Goal: Information Seeking & Learning: Learn about a topic

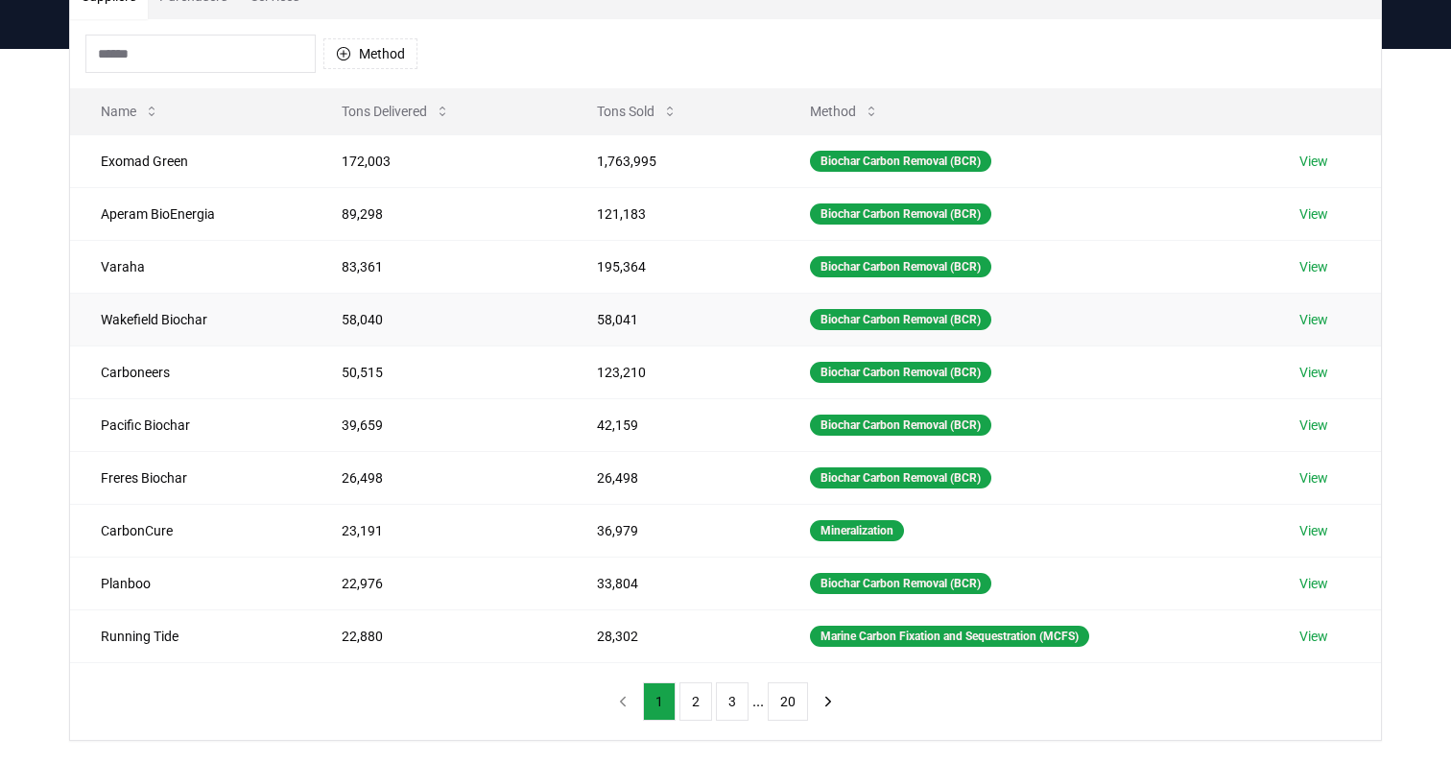
scroll to position [166, 0]
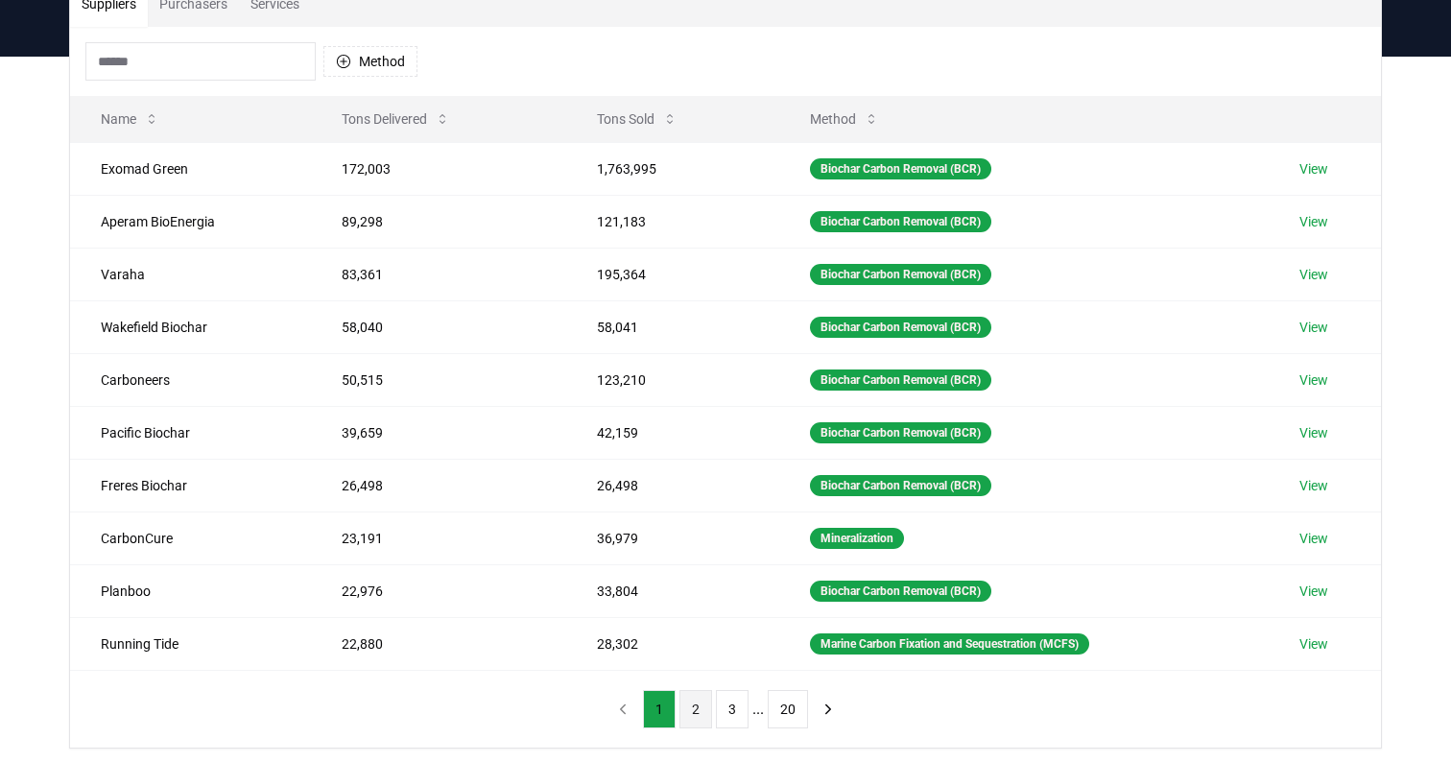
click at [697, 715] on button "2" at bounding box center [696, 709] width 33 height 38
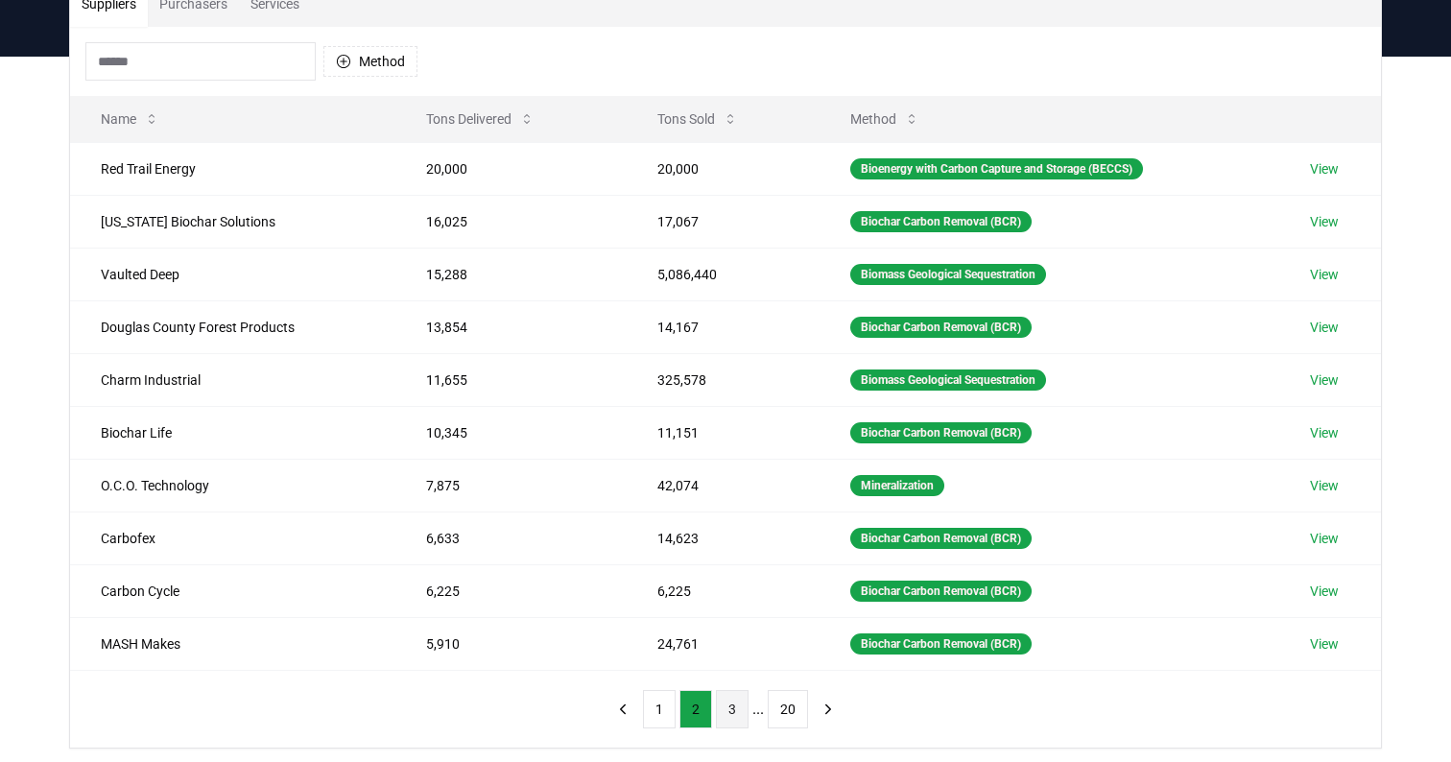
click at [728, 711] on button "3" at bounding box center [732, 709] width 33 height 38
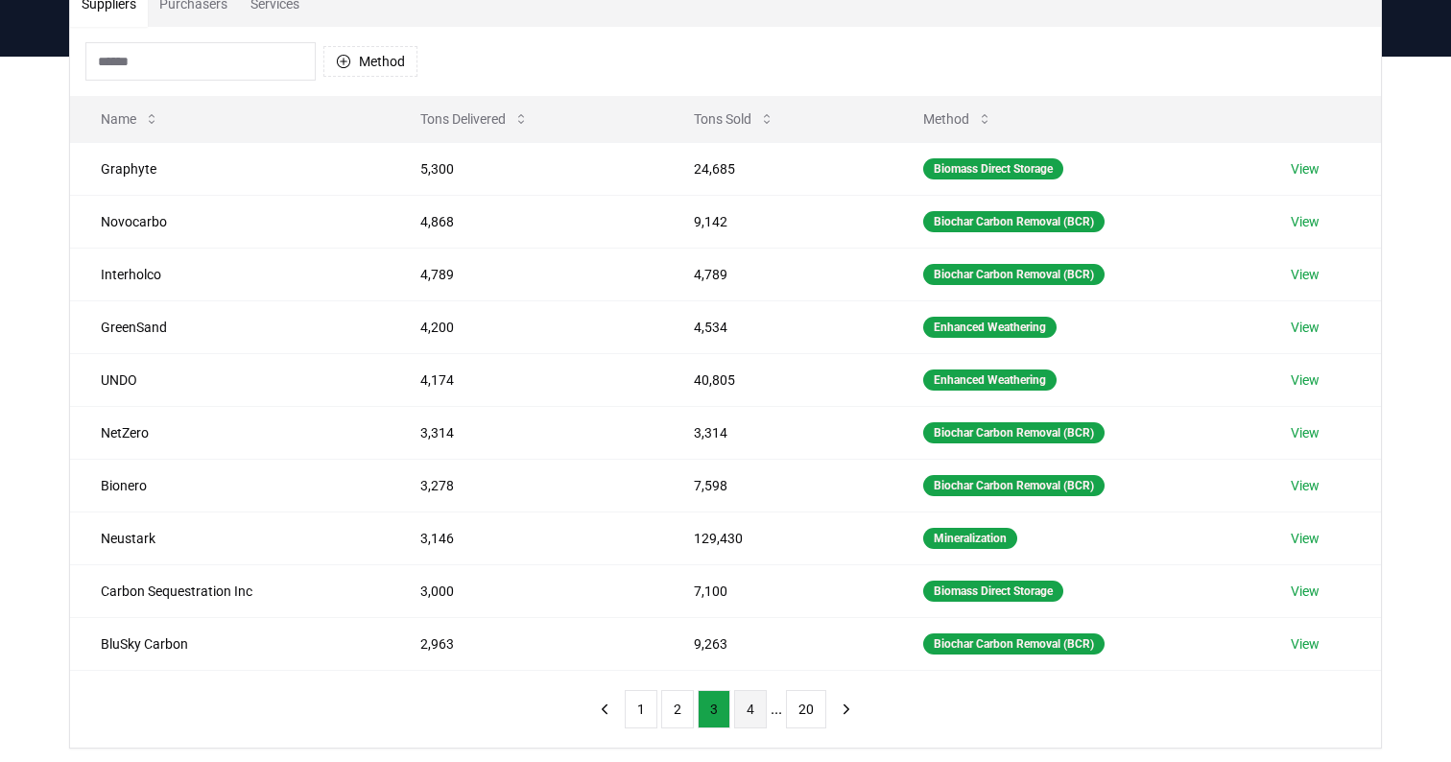
click at [752, 712] on button "4" at bounding box center [750, 709] width 33 height 38
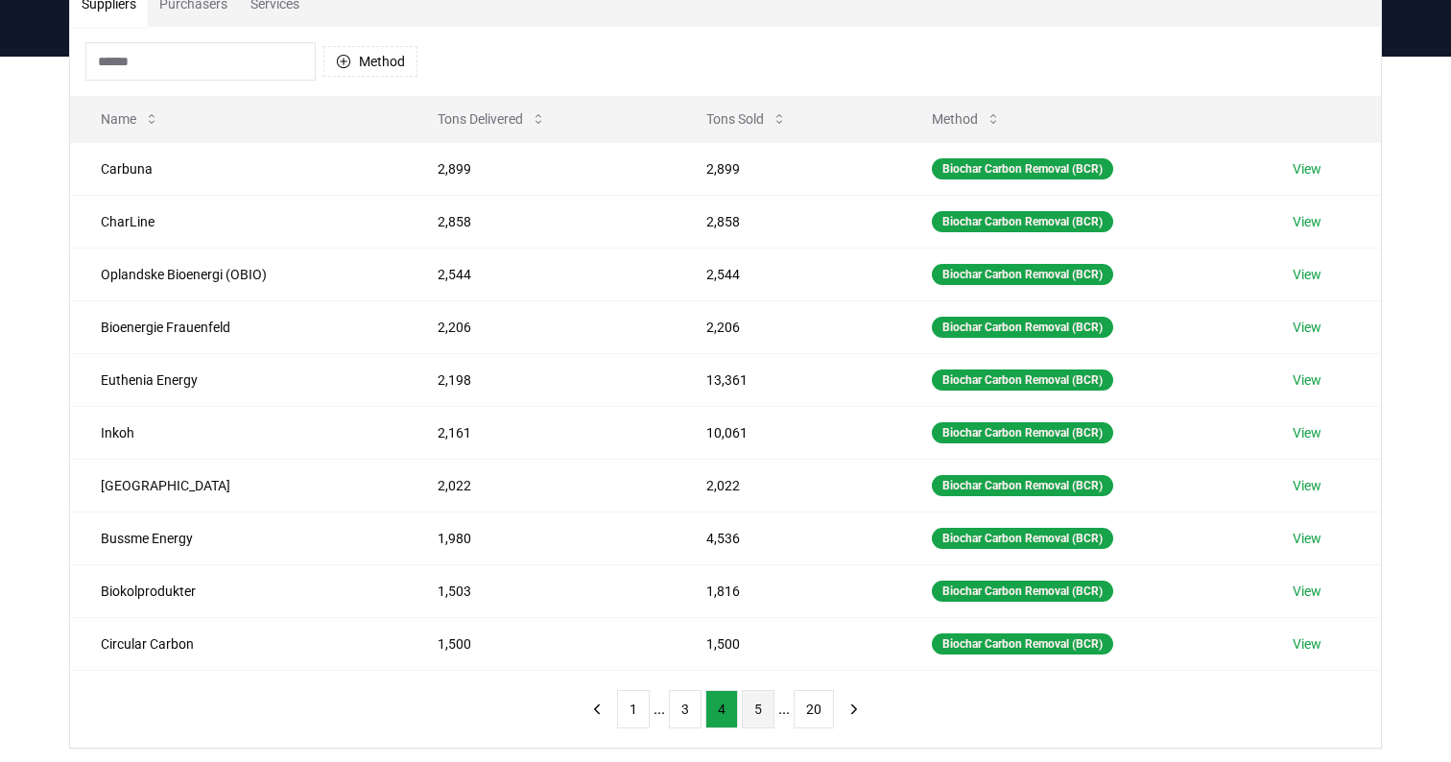
click at [754, 710] on button "5" at bounding box center [758, 709] width 33 height 38
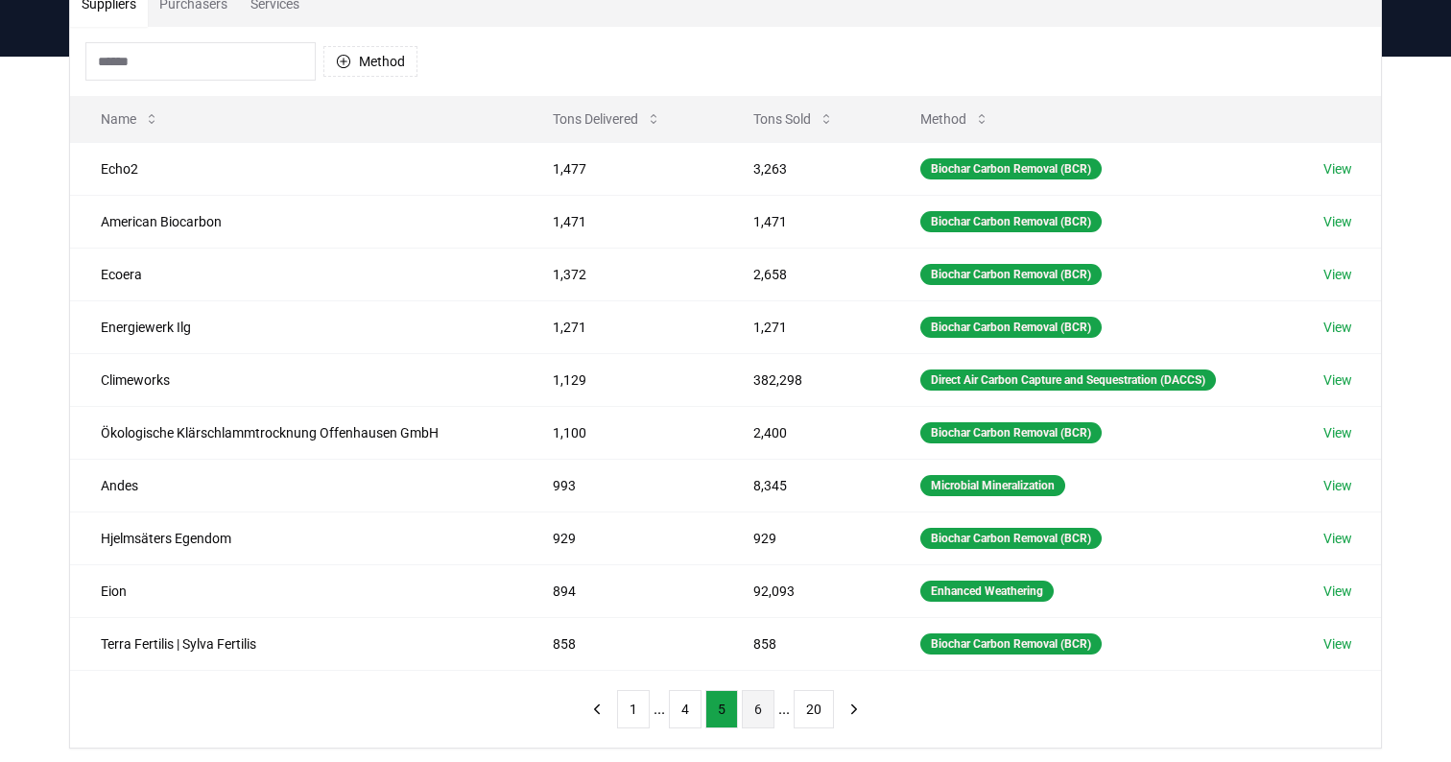
click at [754, 708] on button "6" at bounding box center [758, 709] width 33 height 38
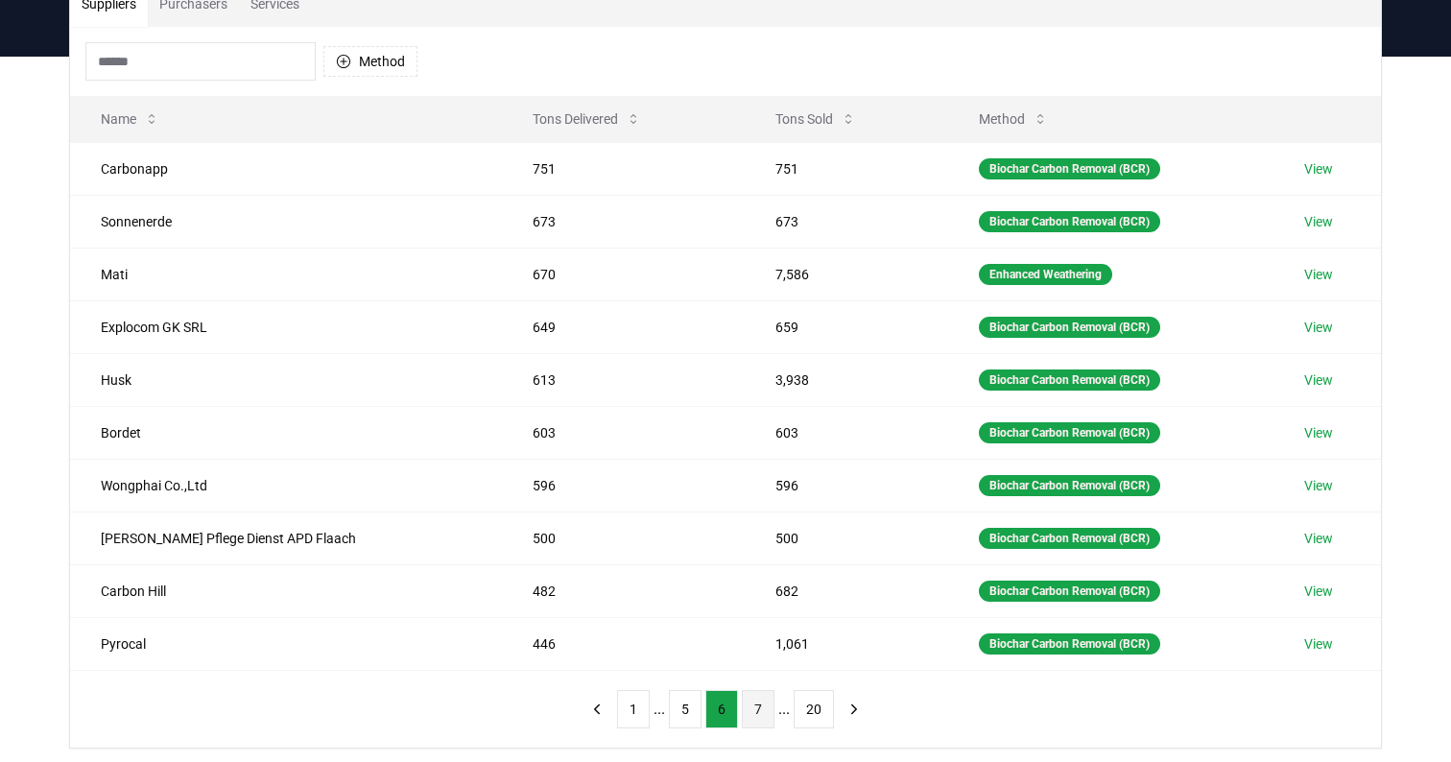
click at [758, 705] on button "7" at bounding box center [758, 709] width 33 height 38
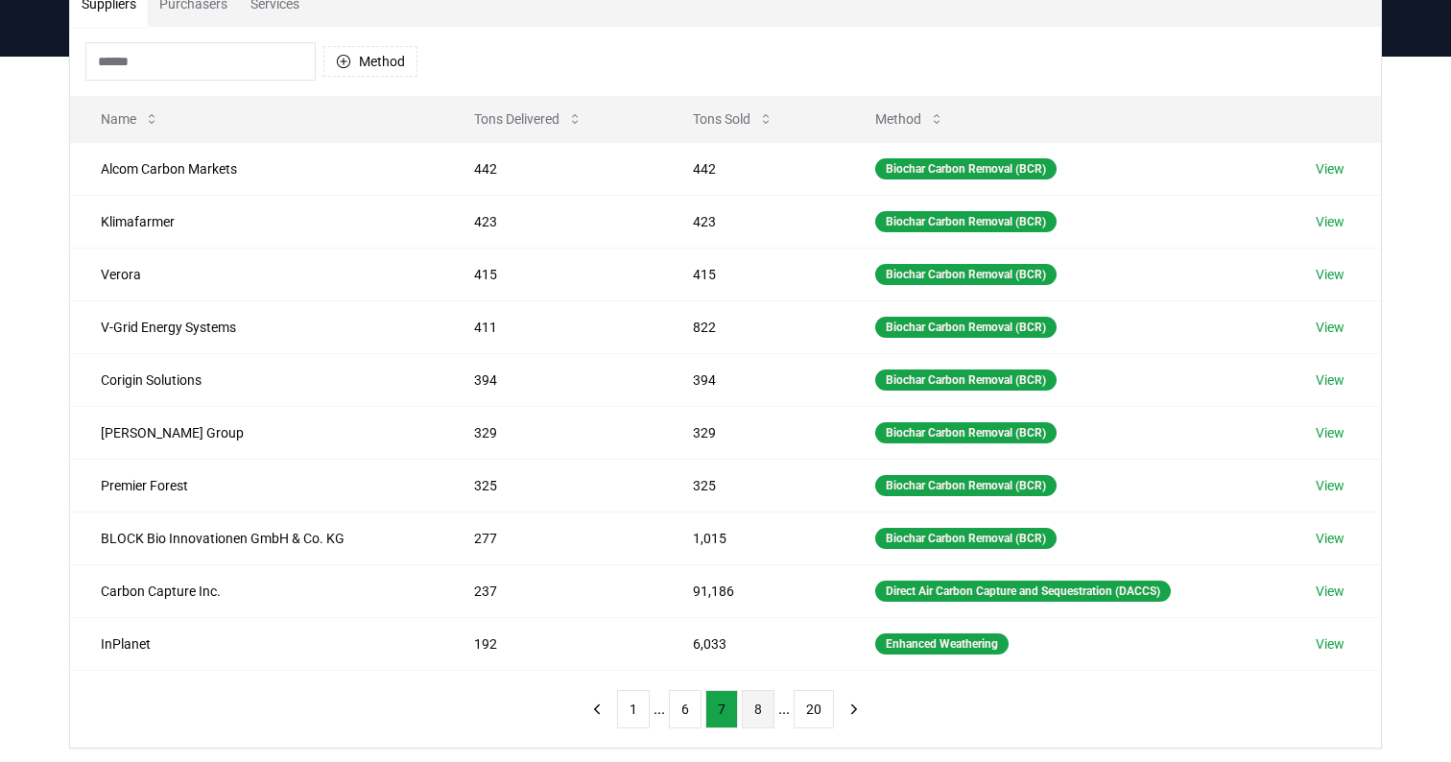
click at [755, 707] on button "8" at bounding box center [758, 709] width 33 height 38
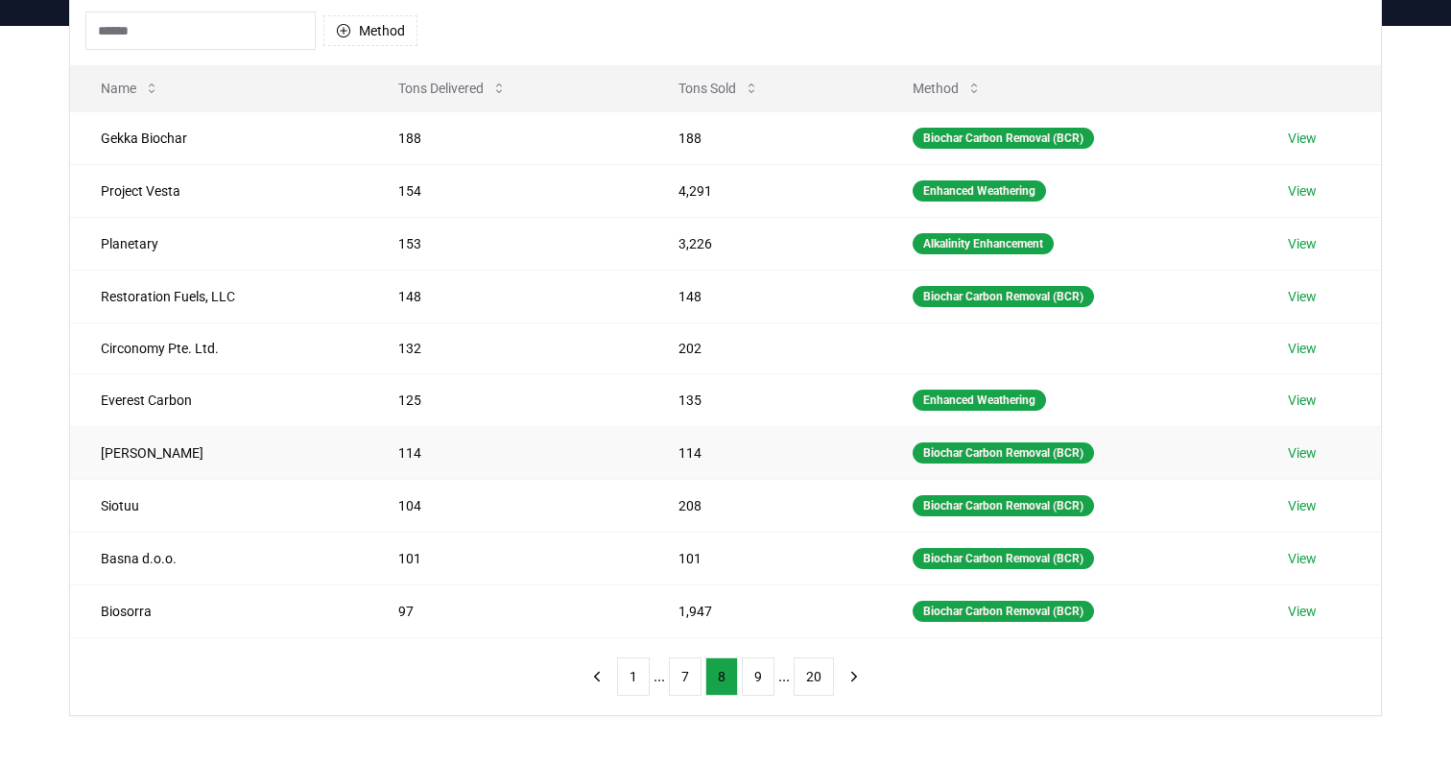
scroll to position [199, 0]
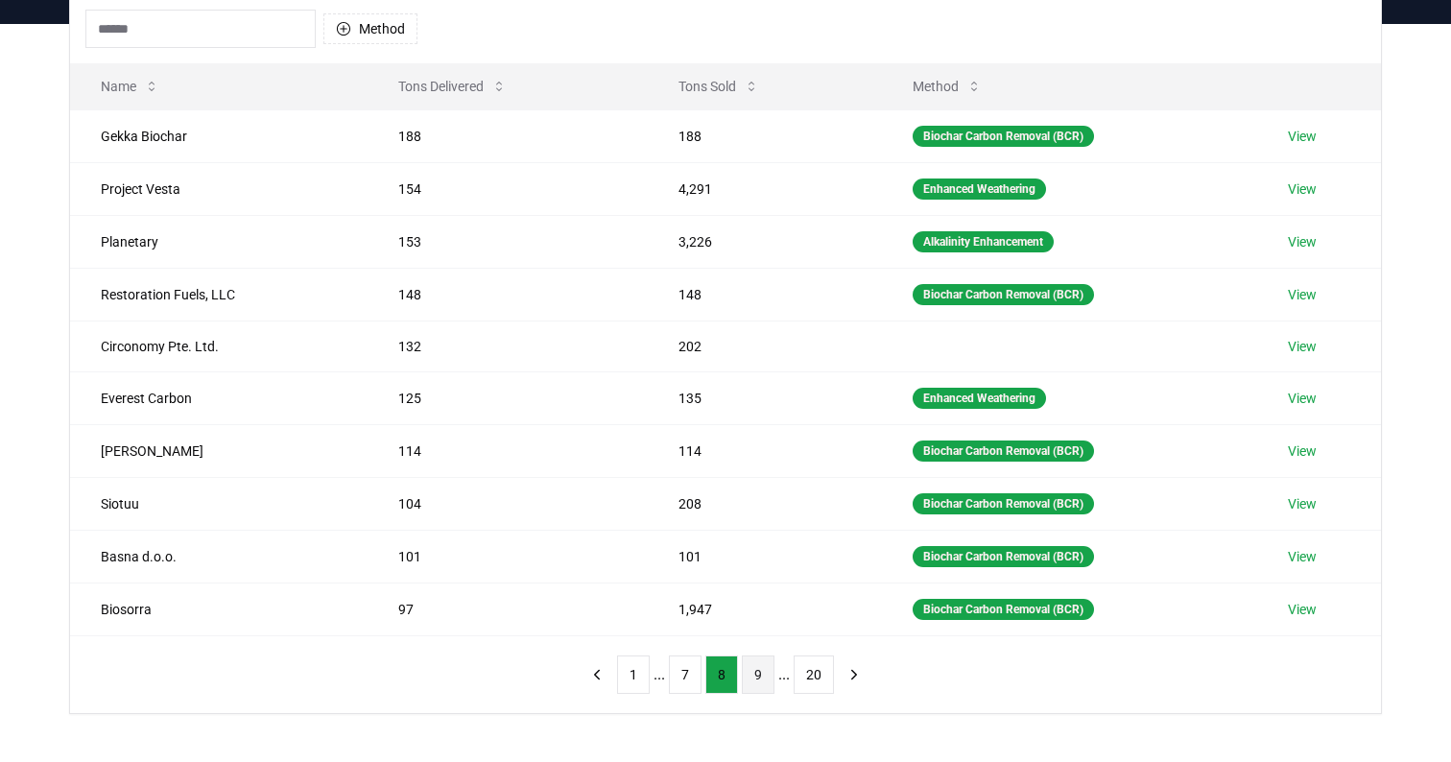
click at [755, 670] on button "9" at bounding box center [758, 675] width 33 height 38
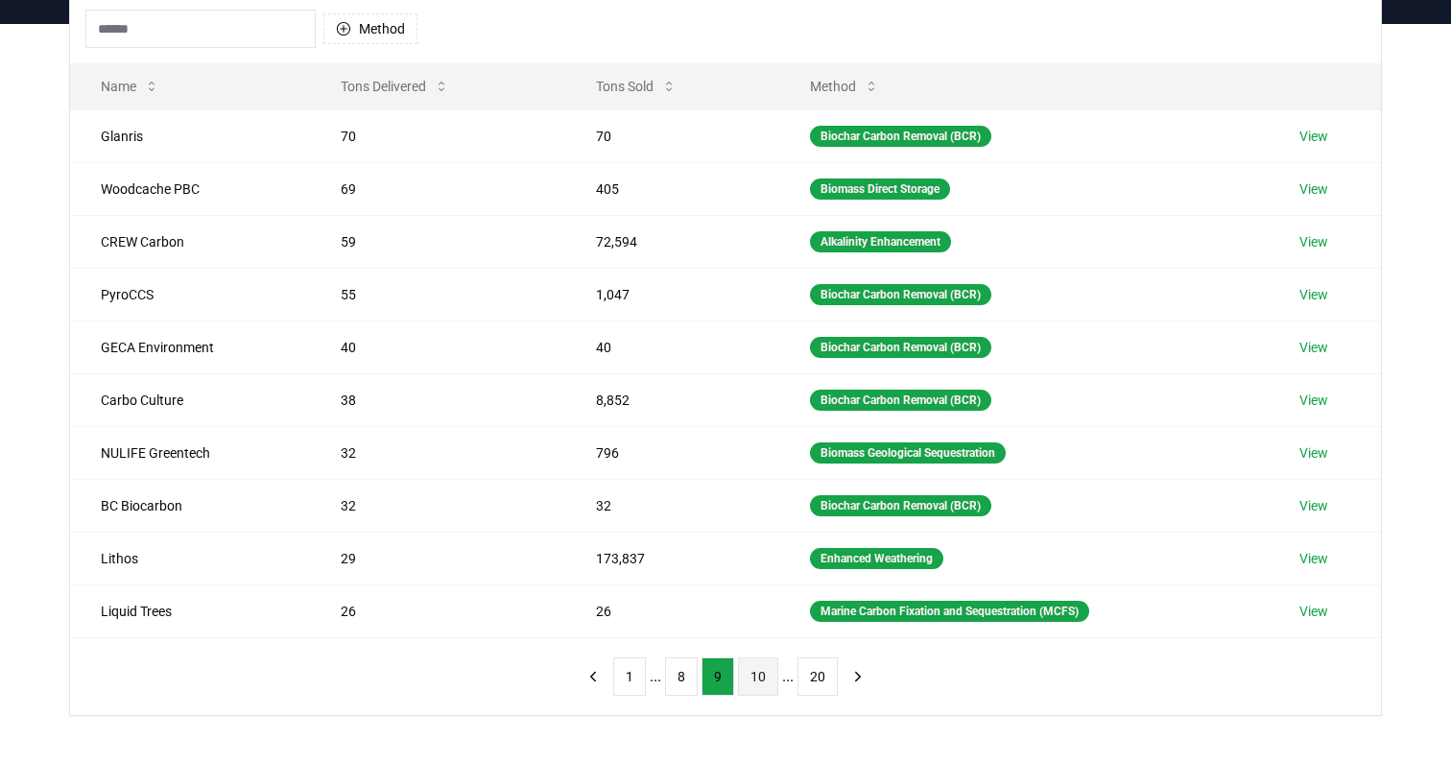
click at [765, 680] on button "10" at bounding box center [758, 676] width 40 height 38
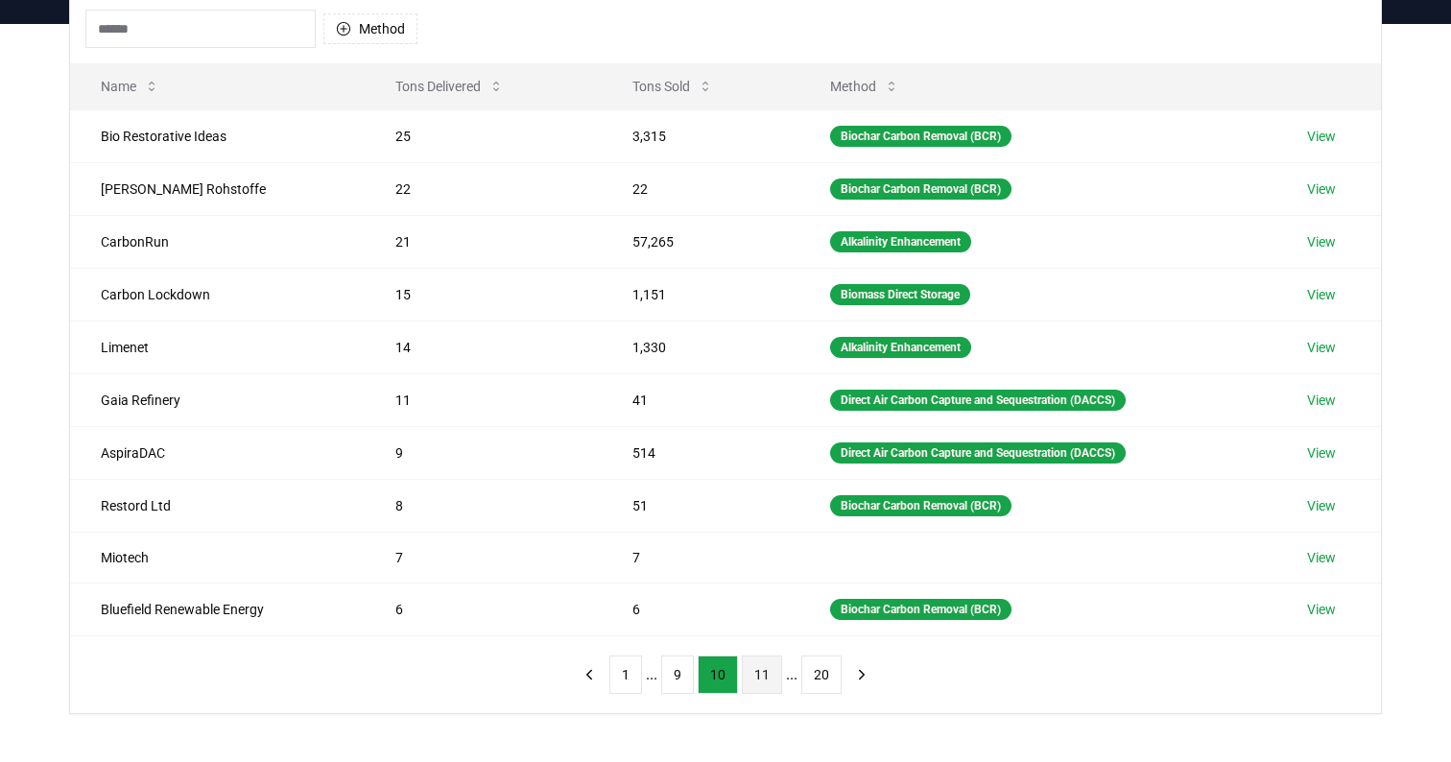
click at [758, 673] on button "11" at bounding box center [762, 675] width 40 height 38
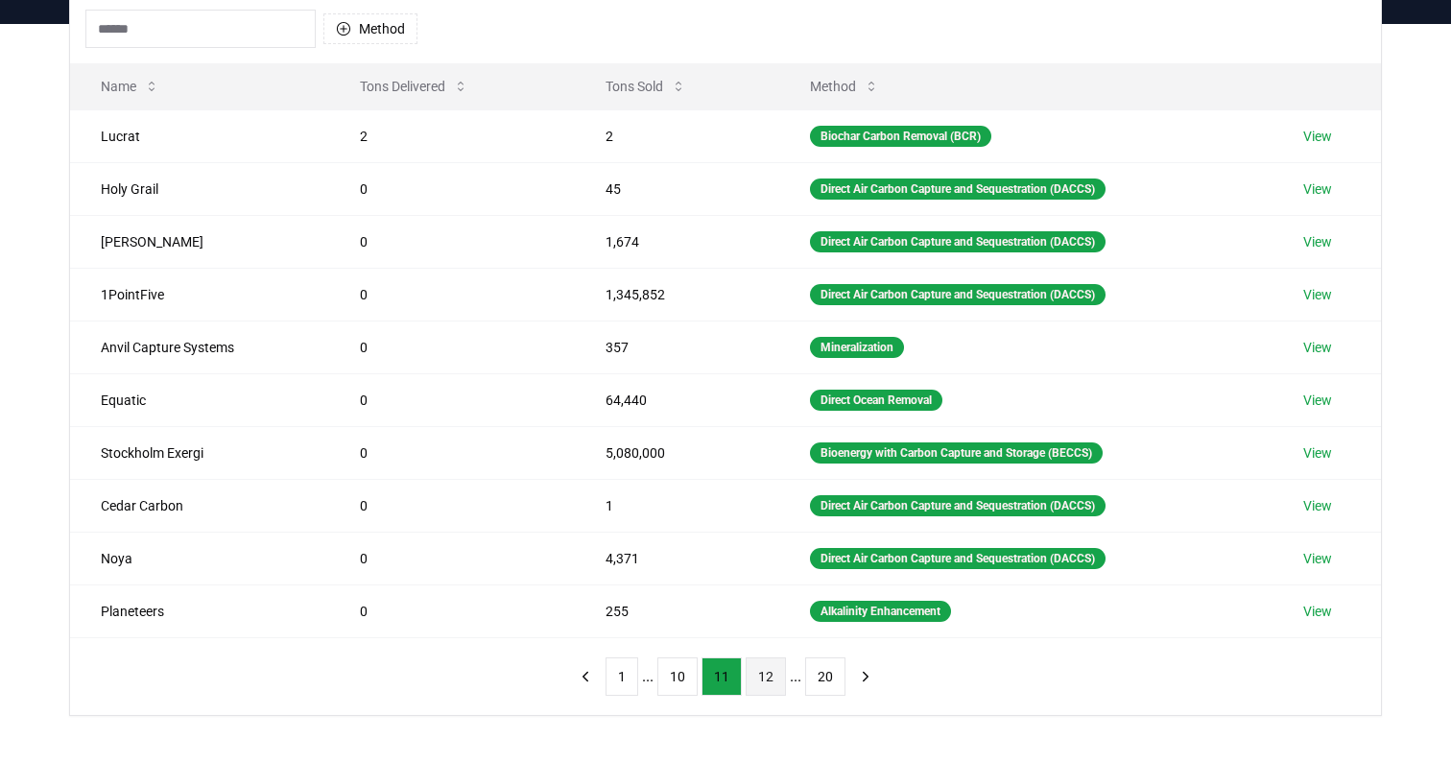
click at [769, 683] on button "12" at bounding box center [766, 676] width 40 height 38
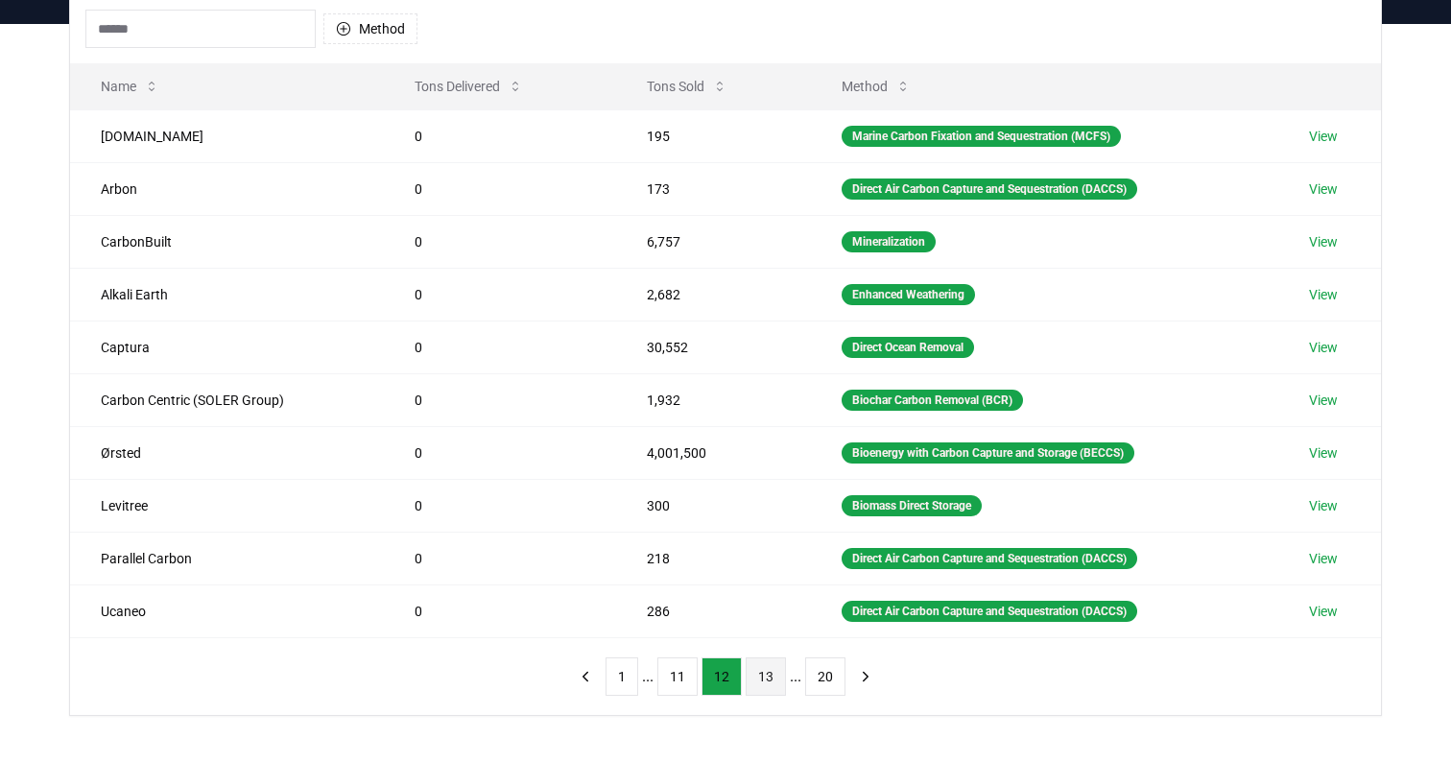
click at [759, 683] on button "13" at bounding box center [766, 676] width 40 height 38
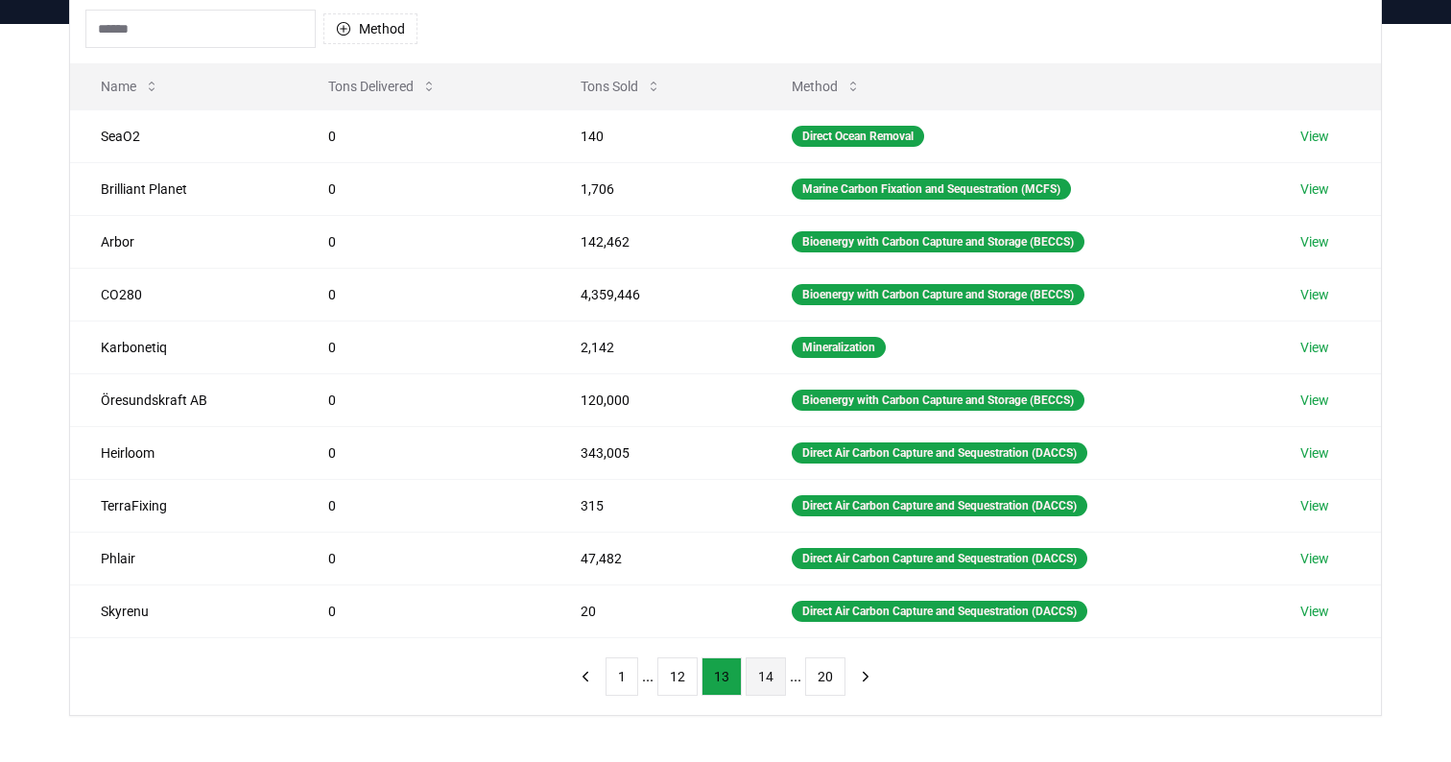
click at [765, 680] on button "14" at bounding box center [766, 676] width 40 height 38
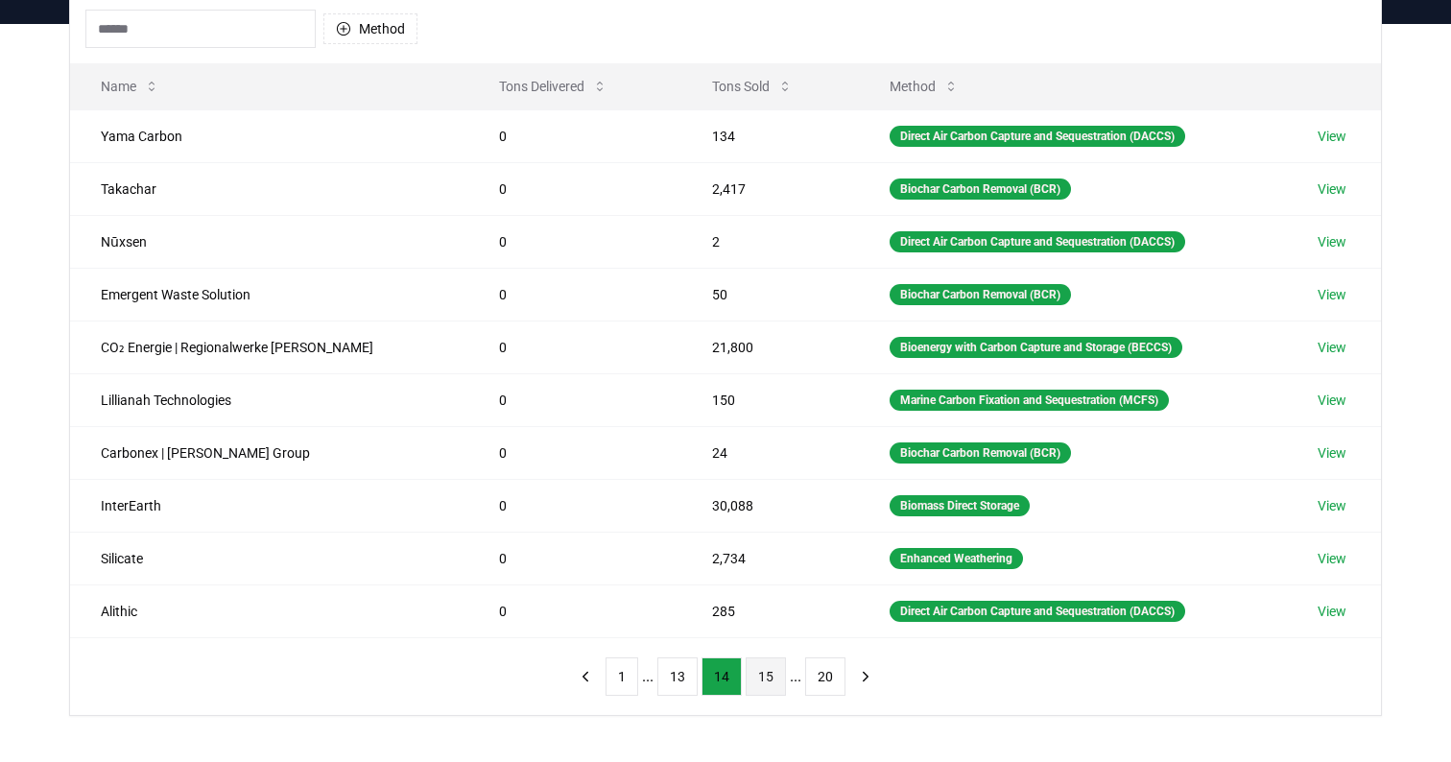
click at [770, 678] on button "15" at bounding box center [766, 676] width 40 height 38
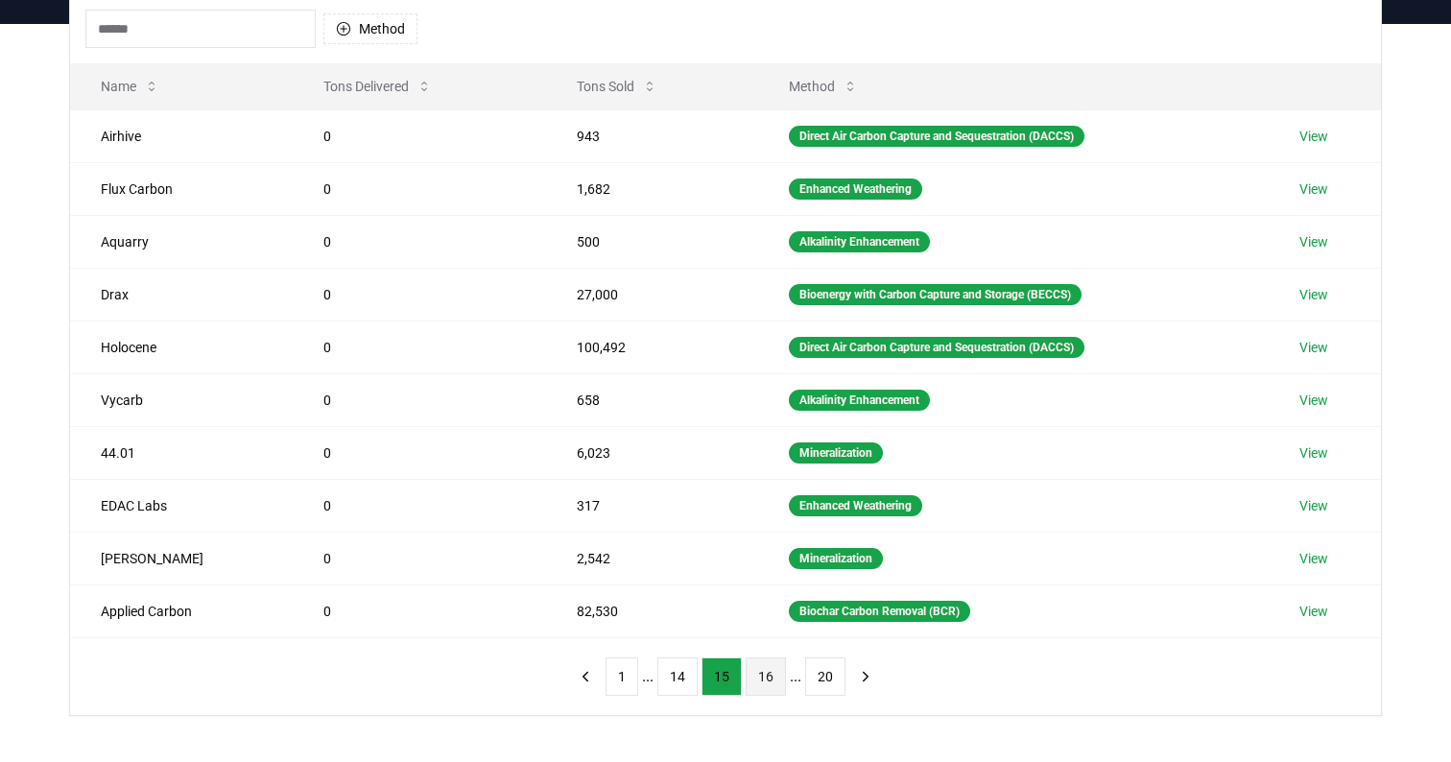
click at [764, 680] on button "16" at bounding box center [766, 676] width 40 height 38
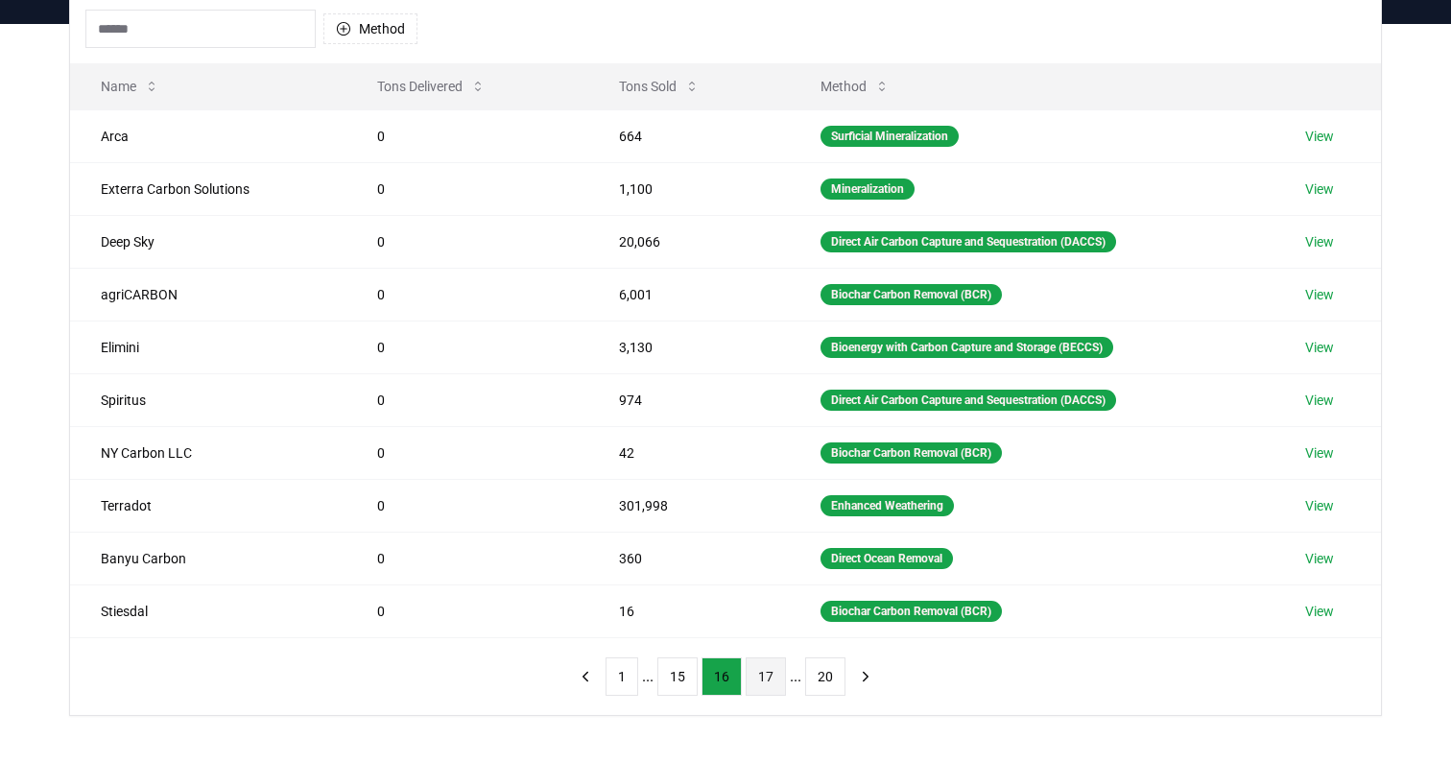
click at [758, 675] on button "17" at bounding box center [766, 676] width 40 height 38
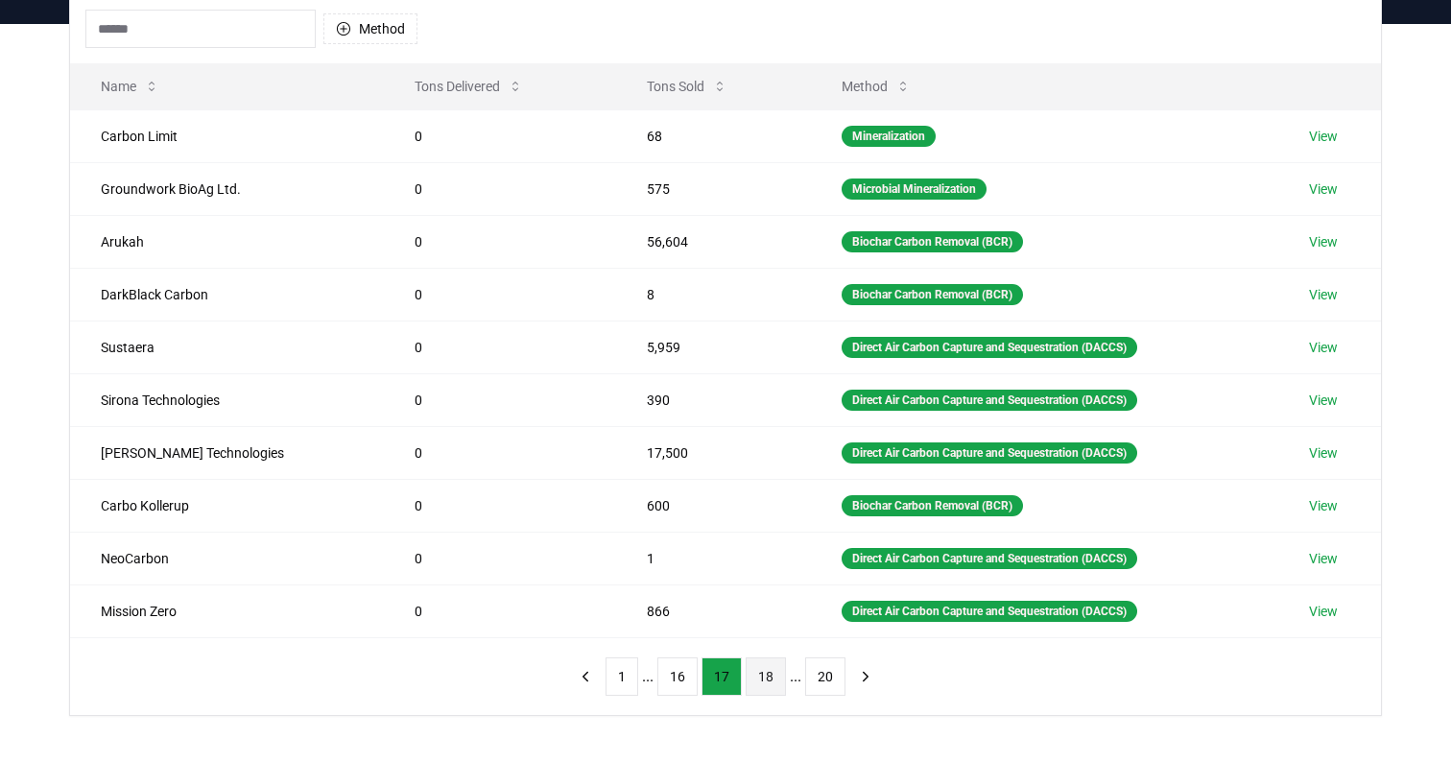
click at [773, 678] on button "18" at bounding box center [766, 676] width 40 height 38
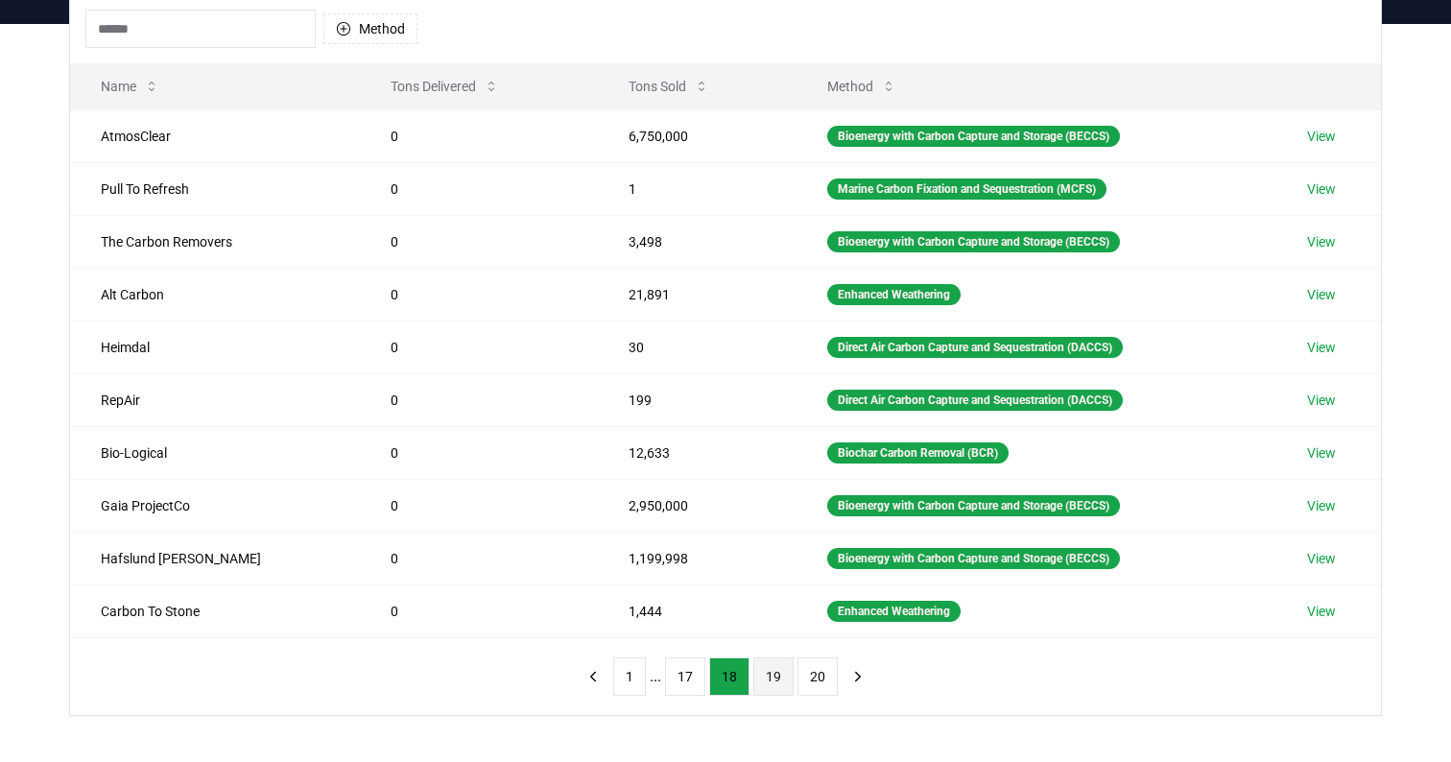
click at [770, 675] on button "19" at bounding box center [773, 676] width 40 height 38
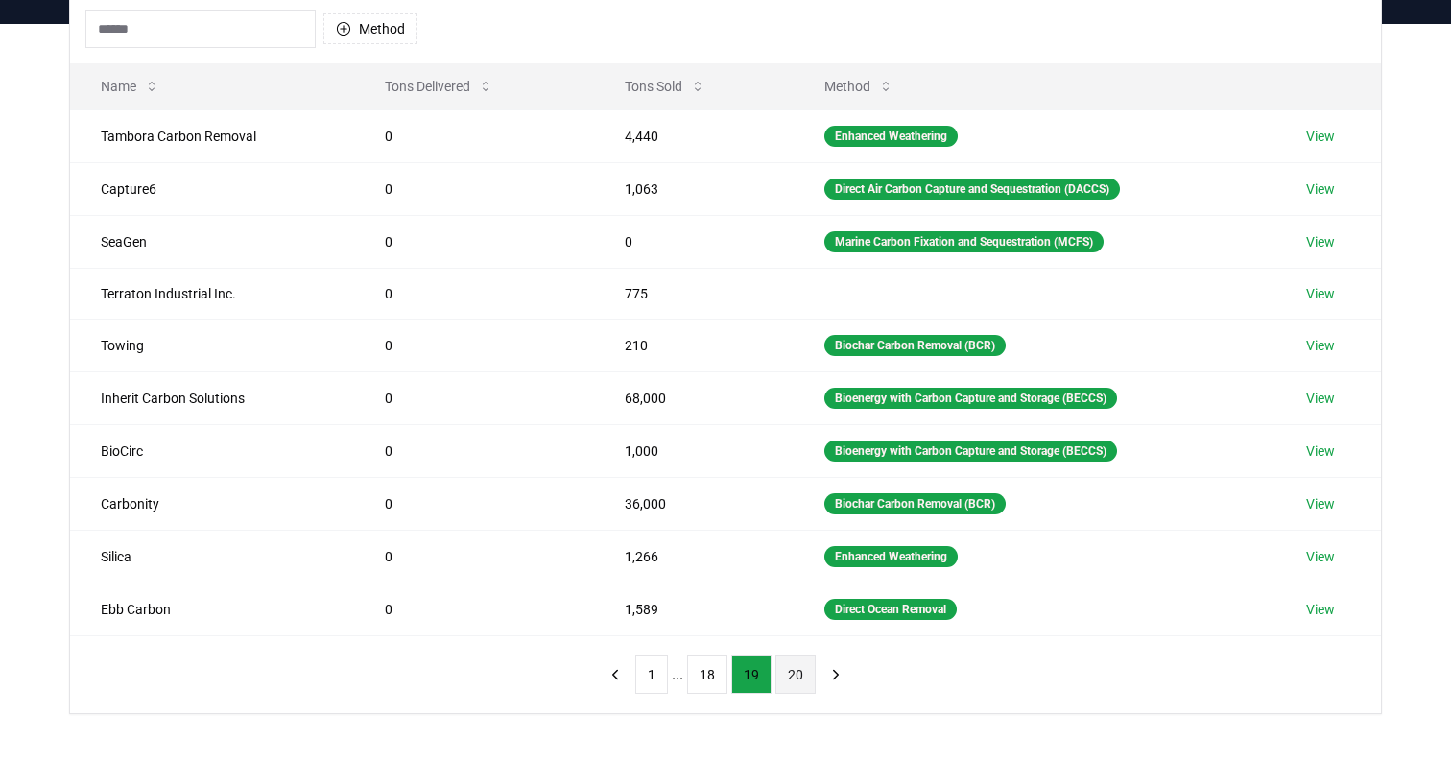
click at [802, 677] on button "20" at bounding box center [795, 675] width 40 height 38
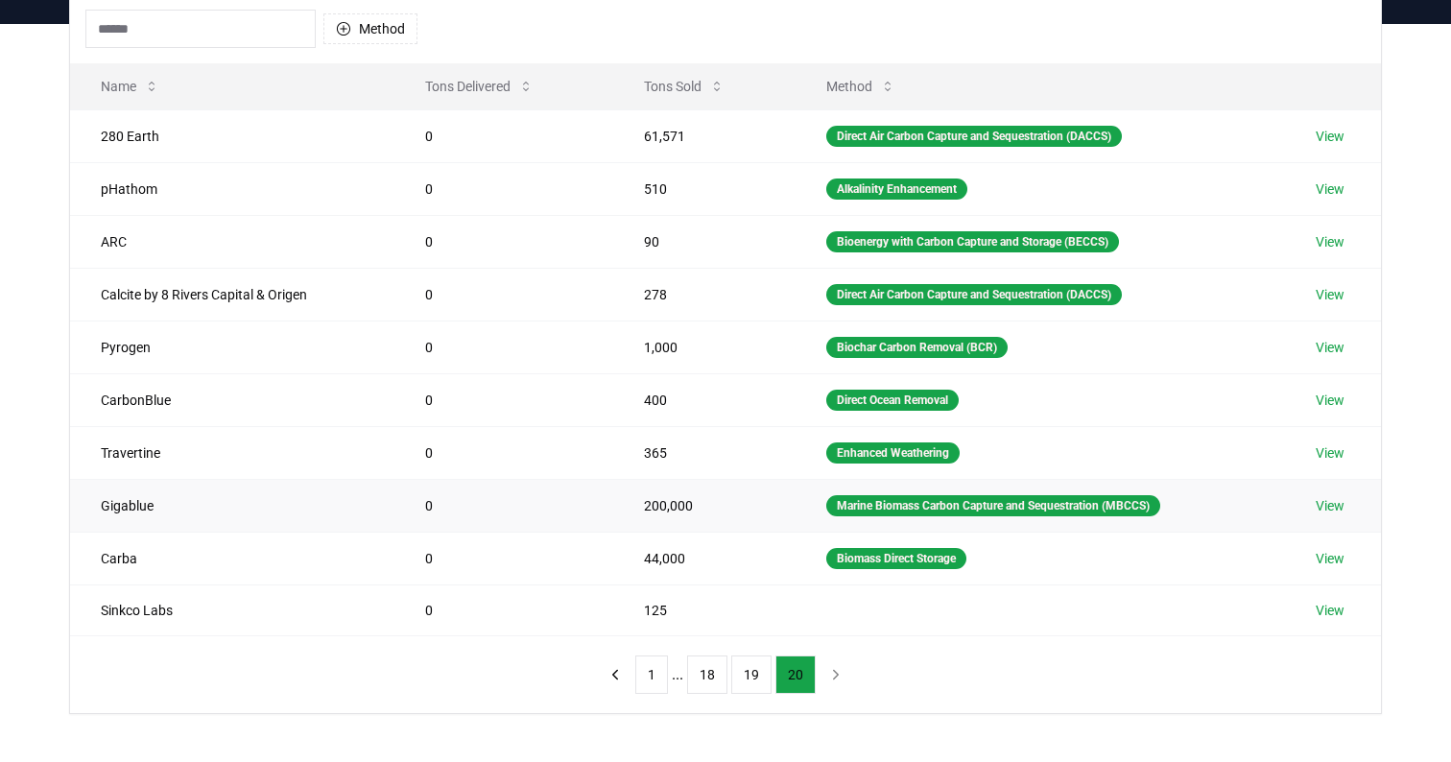
click at [1330, 505] on link "View" at bounding box center [1330, 505] width 29 height 19
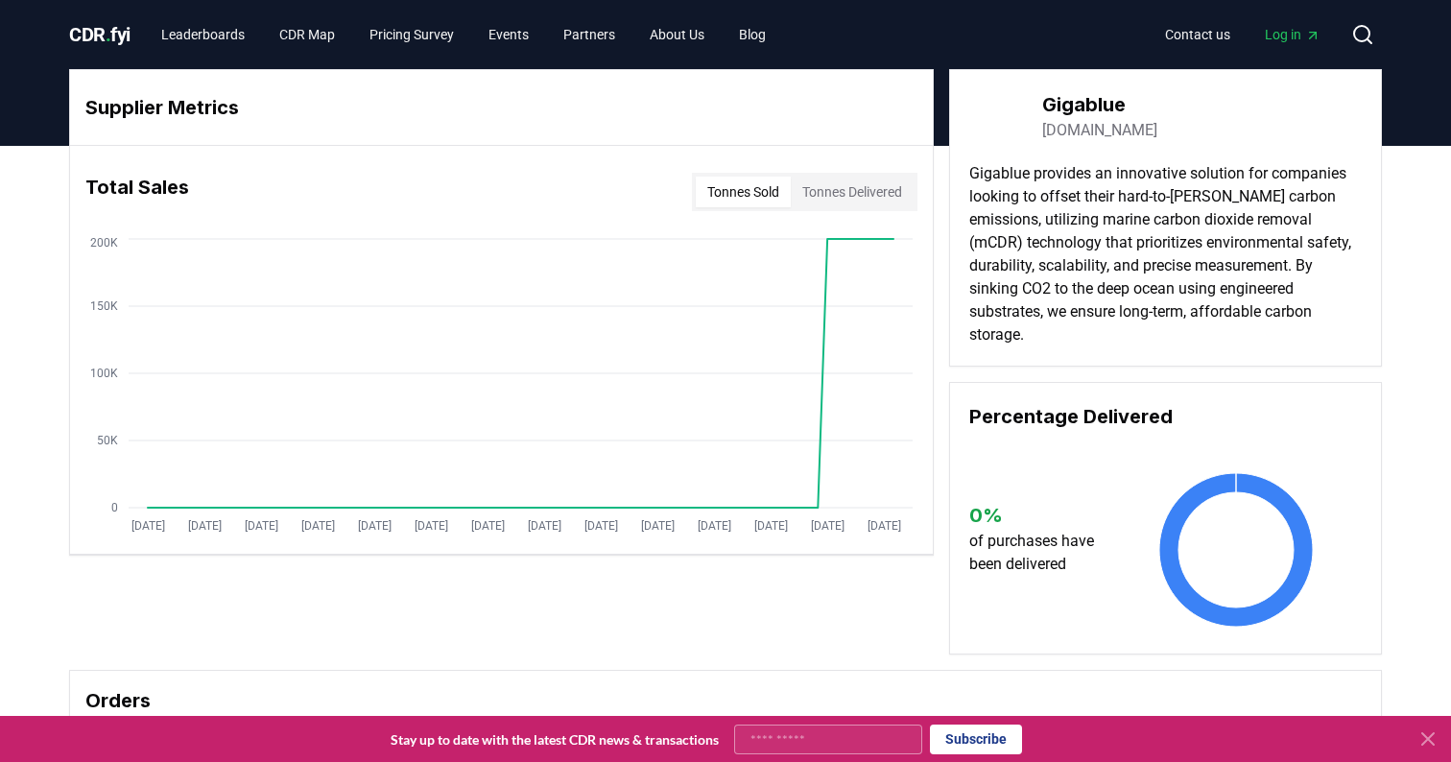
click at [723, 192] on button "Tonnes Sold" at bounding box center [743, 192] width 95 height 31
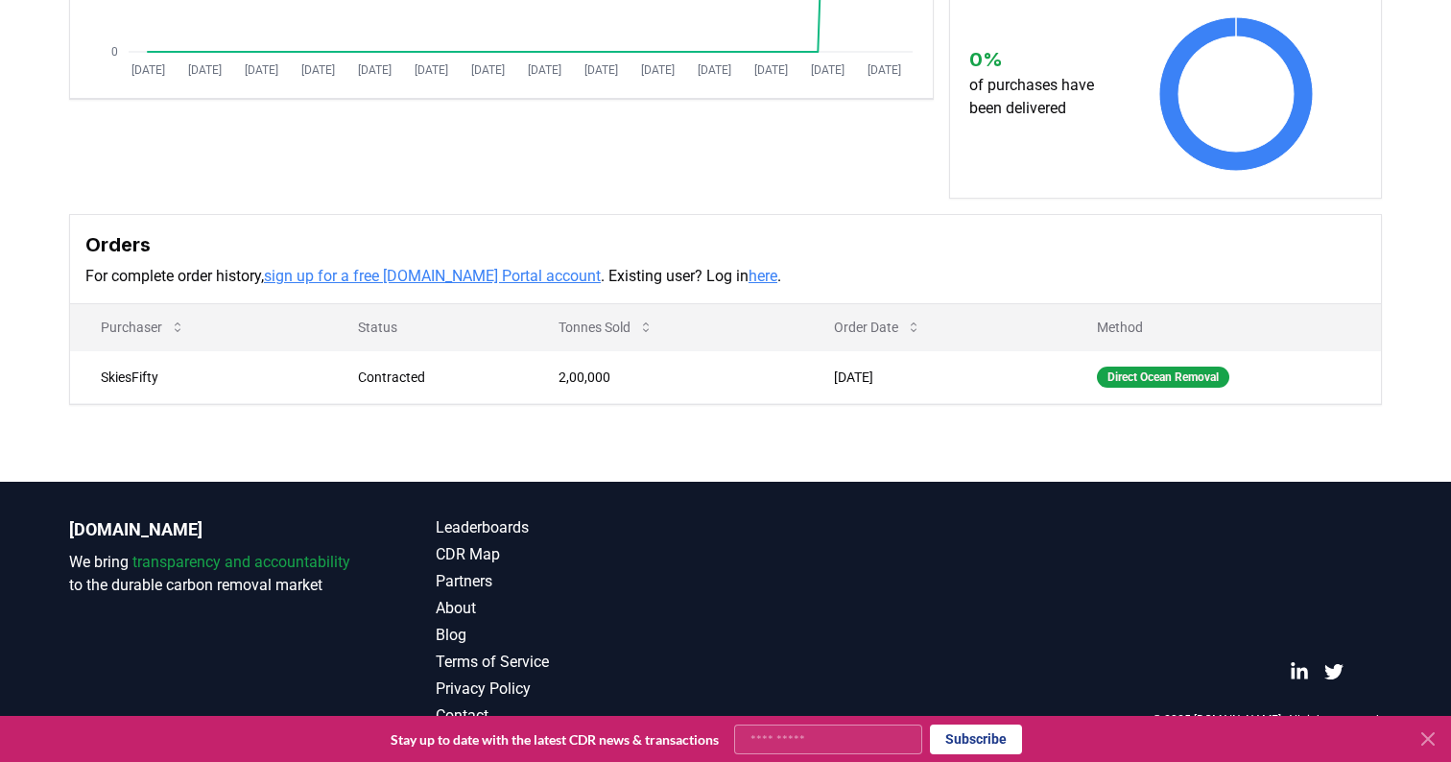
scroll to position [456, 0]
click at [1157, 384] on div "Direct Ocean Removal" at bounding box center [1163, 377] width 132 height 21
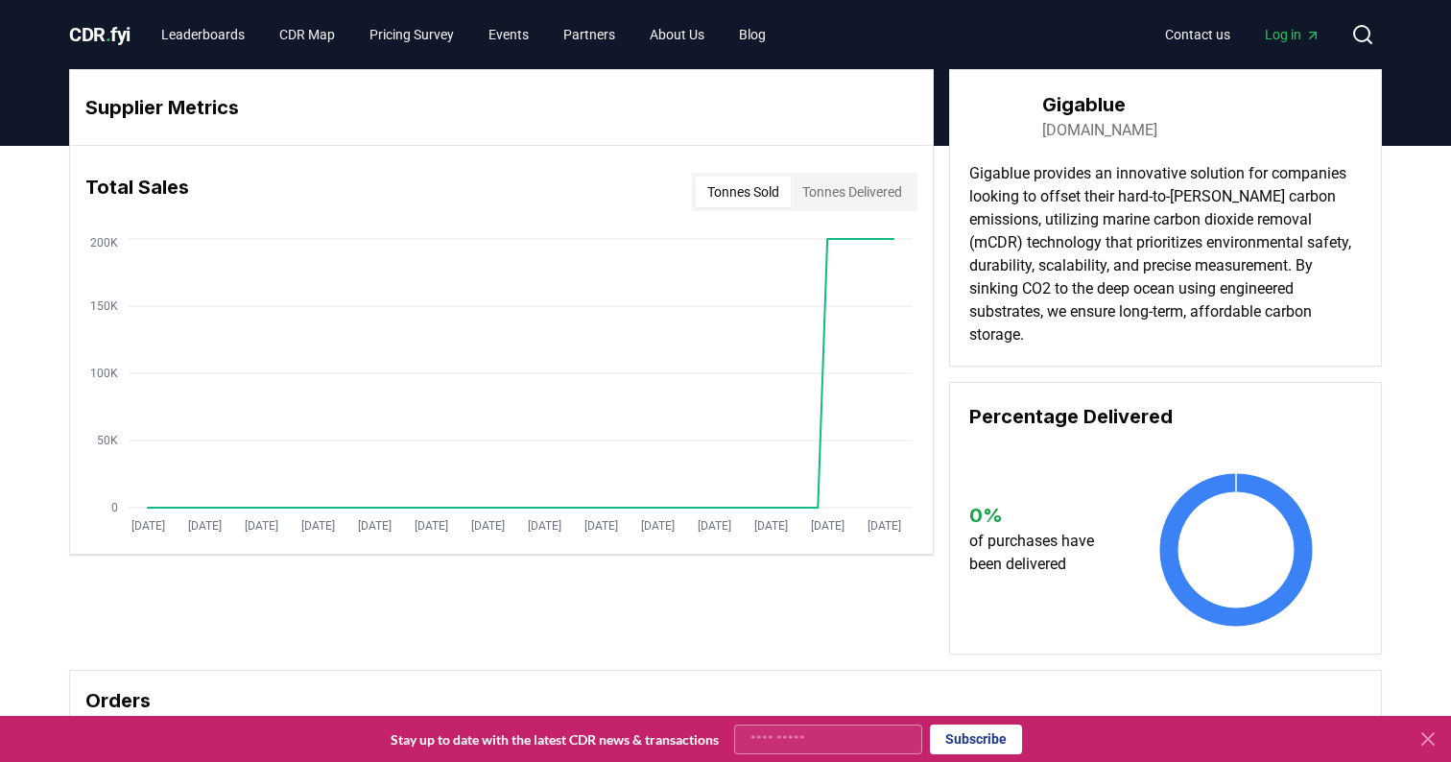
scroll to position [0, 0]
